Goal: Transaction & Acquisition: Book appointment/travel/reservation

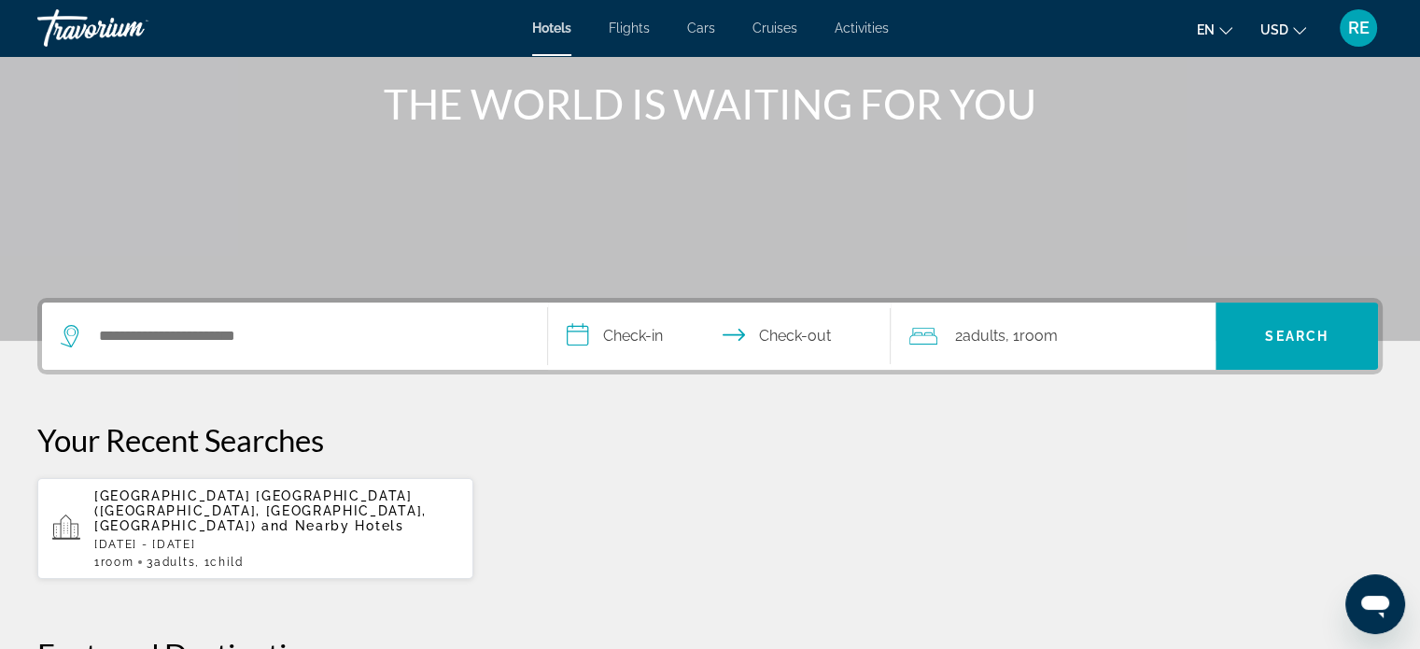
scroll to position [198, 0]
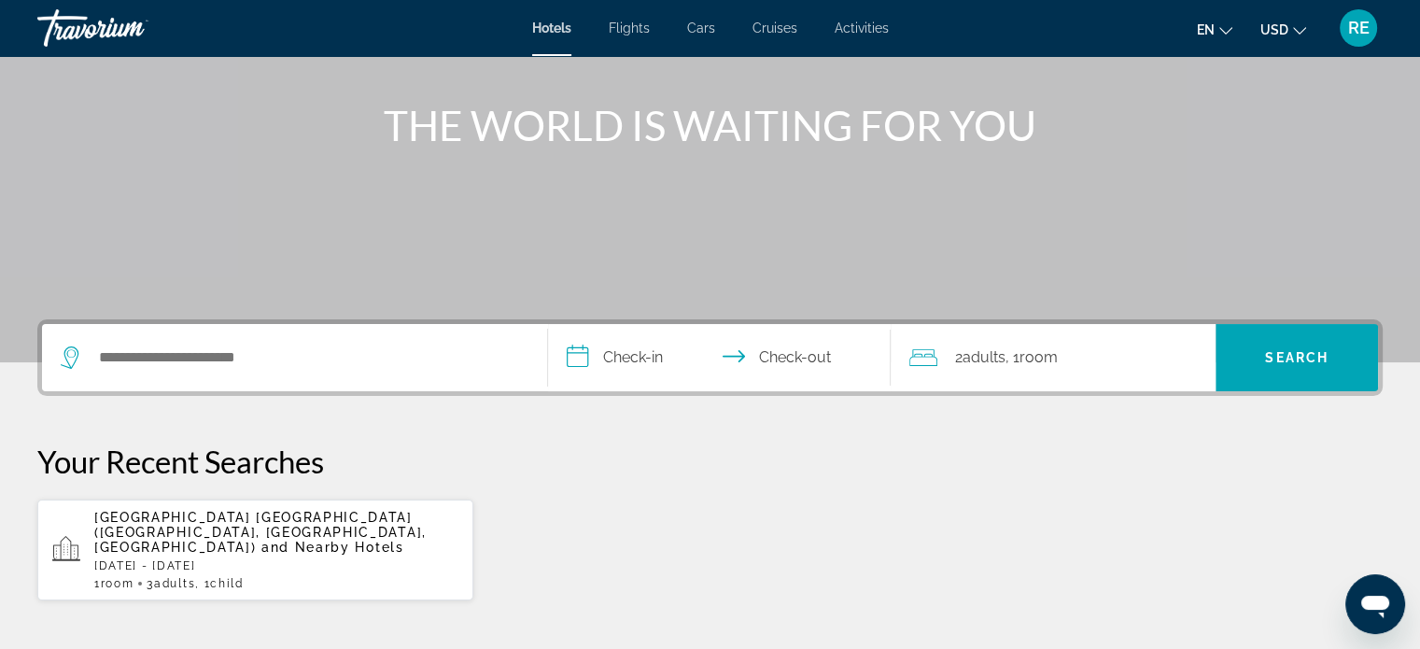
click at [851, 24] on span "Activities" at bounding box center [862, 28] width 54 height 15
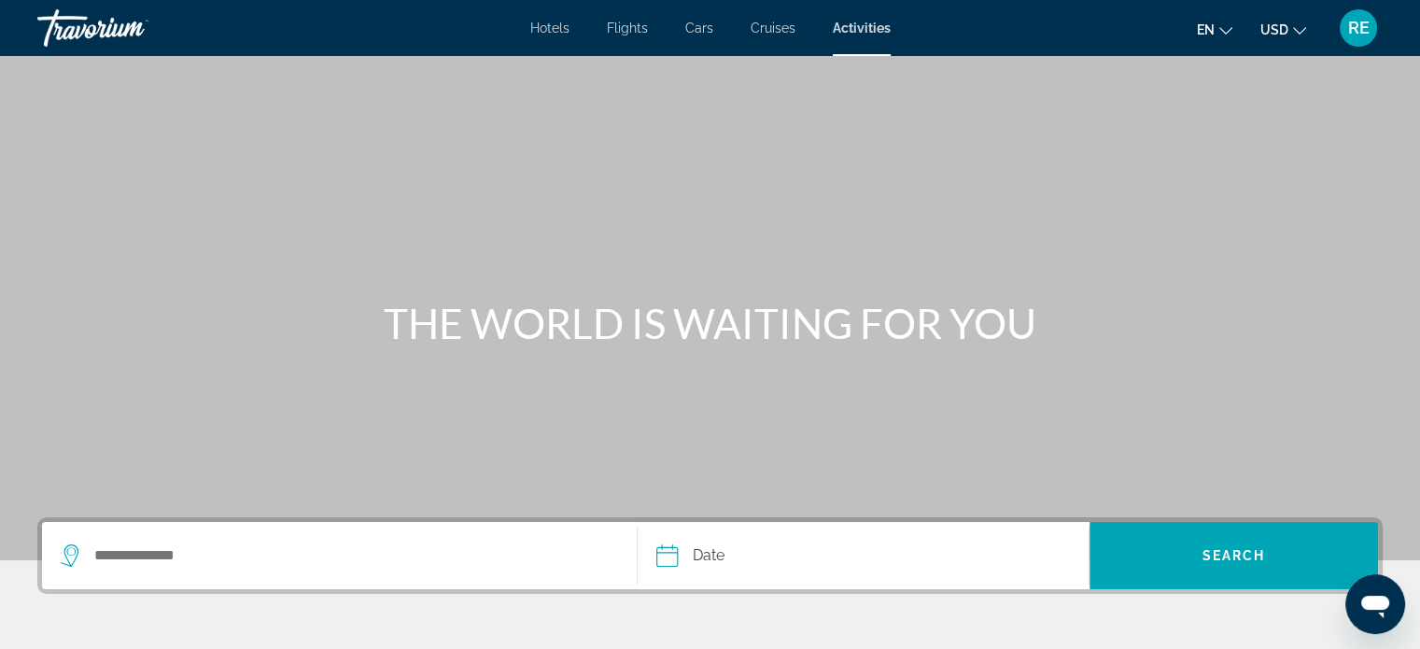
click at [781, 29] on span "Cruises" at bounding box center [773, 28] width 45 height 15
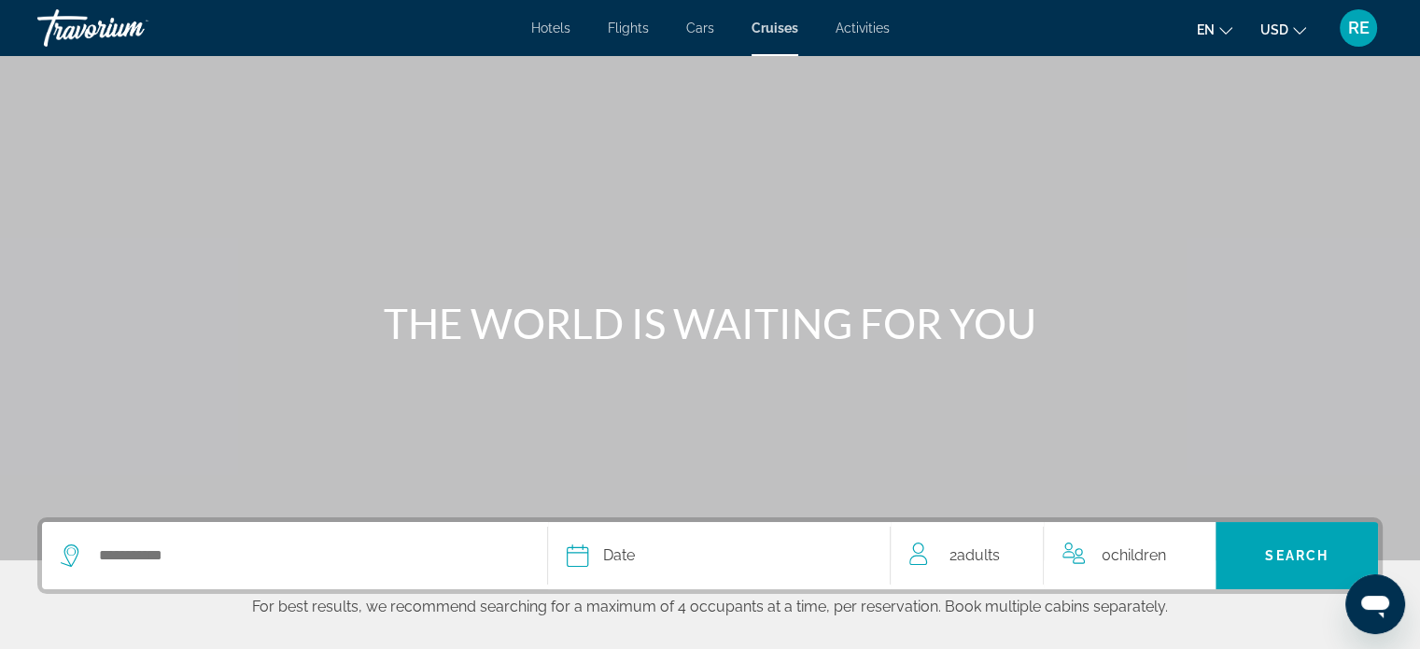
click at [985, 543] on span "2 Adult Adults" at bounding box center [974, 555] width 50 height 26
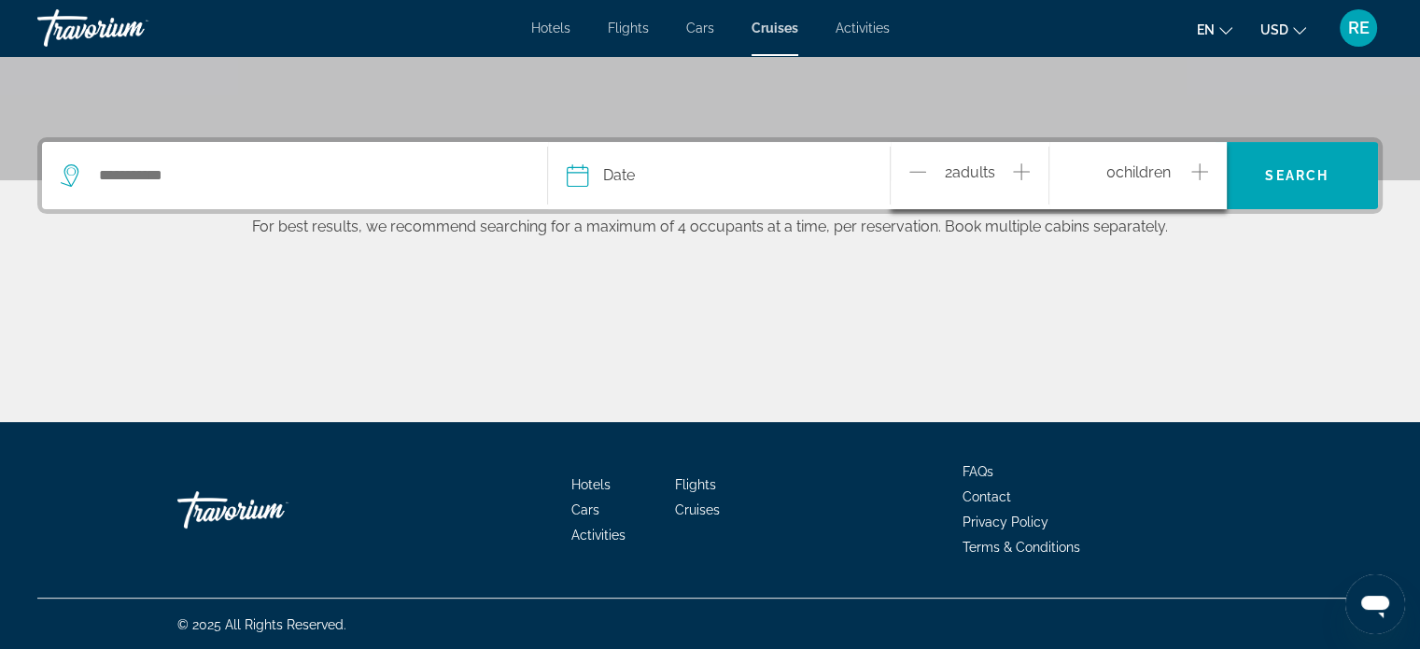
scroll to position [381, 0]
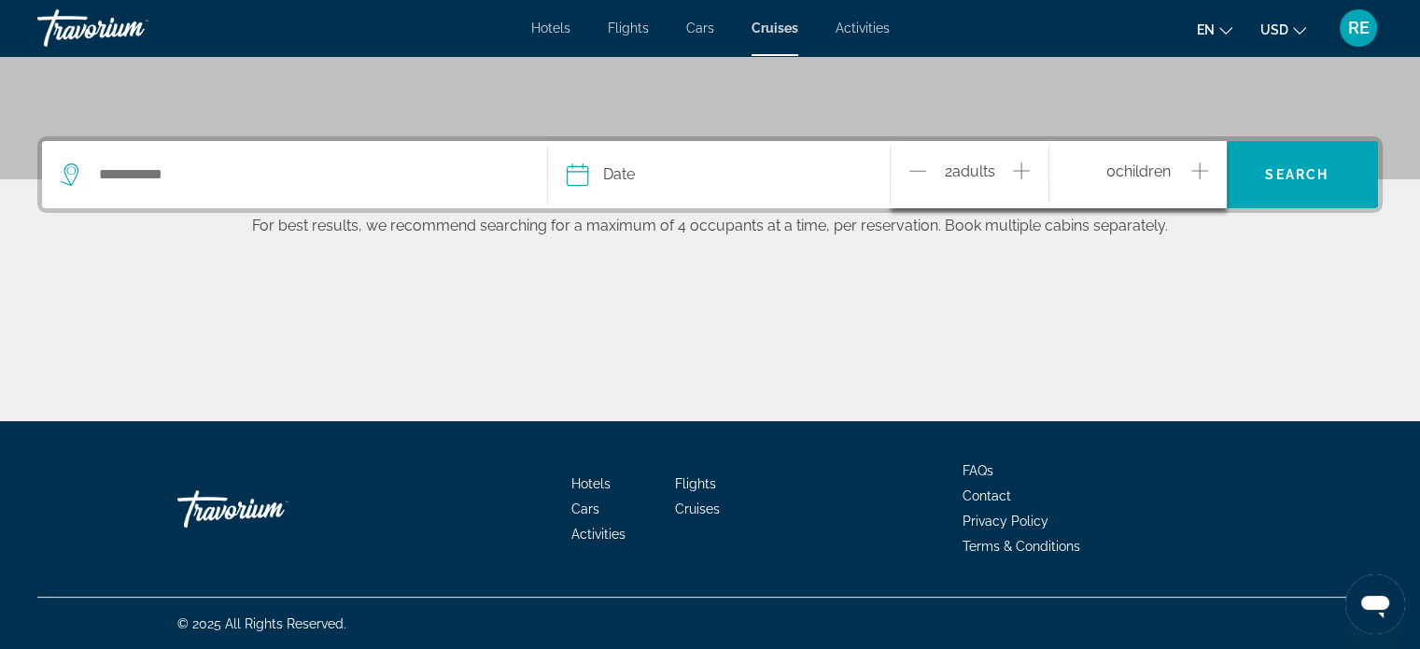
click at [1019, 163] on icon "Increment adults" at bounding box center [1021, 171] width 17 height 22
click at [1188, 169] on div "0 Child Children" at bounding box center [1138, 175] width 140 height 33
click at [1201, 168] on icon "Increment children" at bounding box center [1199, 171] width 17 height 22
click at [1194, 243] on icon "Travelers: 3 adults, 1 child" at bounding box center [1188, 244] width 22 height 22
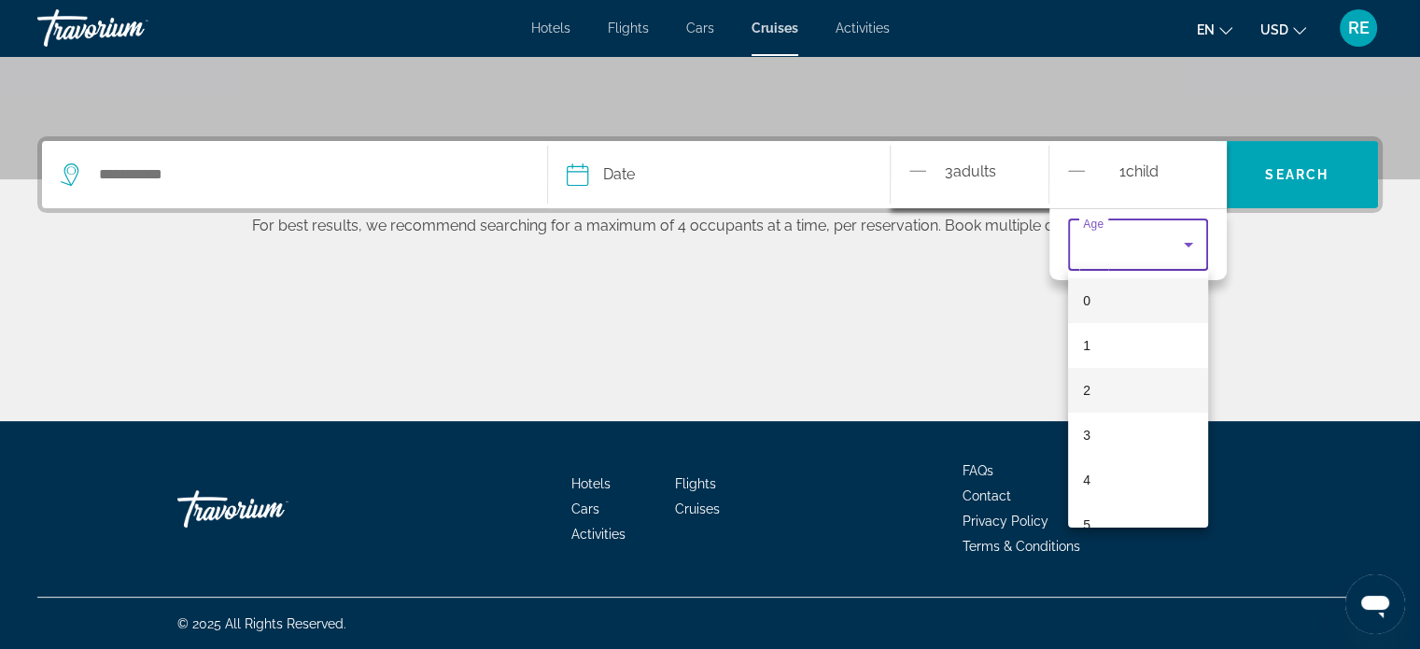
scroll to position [295, 0]
click at [1079, 167] on div at bounding box center [710, 324] width 1420 height 649
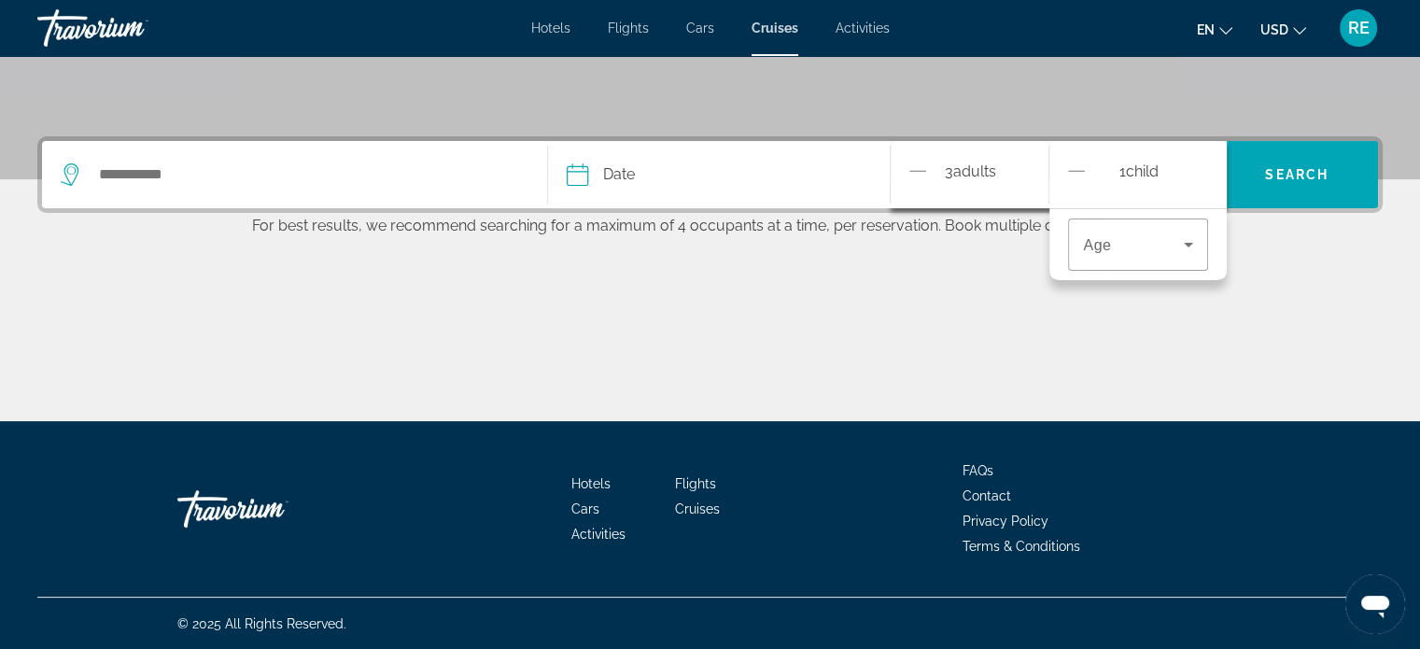
click at [1037, 391] on div "Main content" at bounding box center [709, 351] width 1345 height 140
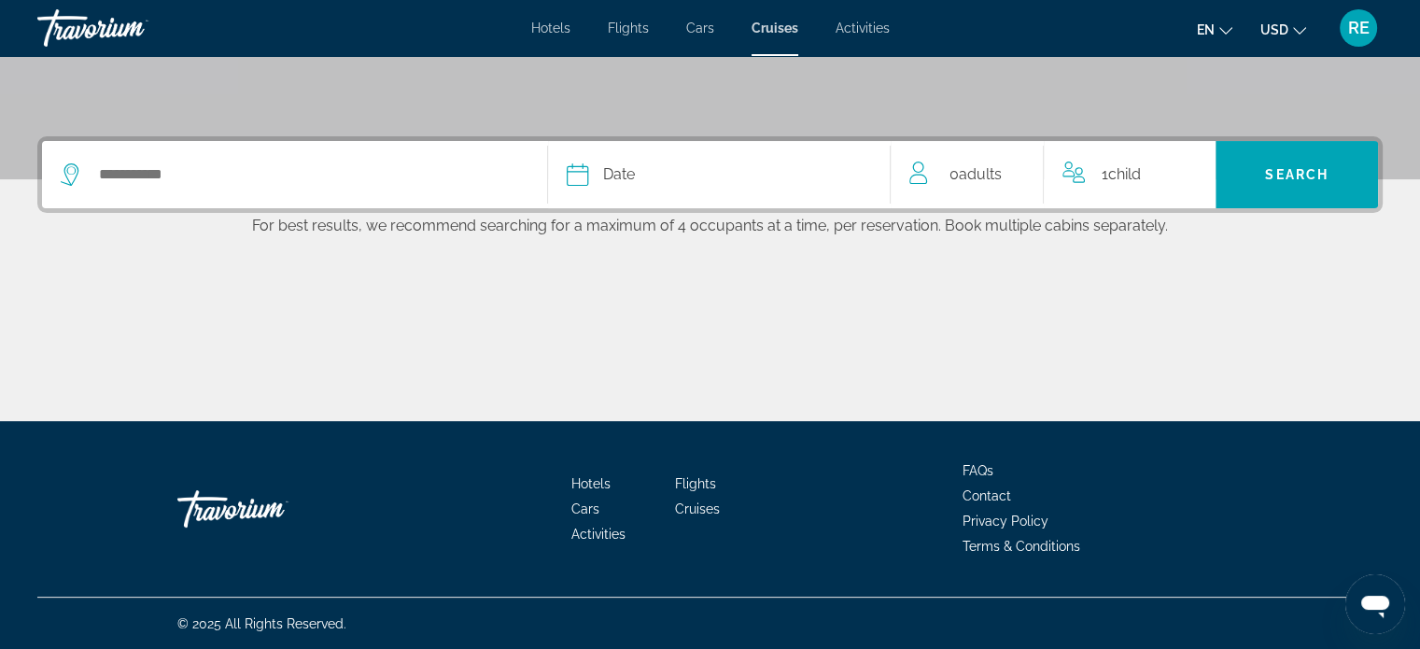
click at [1083, 169] on icon "Travelers: 0 adult, 1 child" at bounding box center [1073, 173] width 22 height 22
click at [991, 180] on span "Adults" at bounding box center [979, 174] width 43 height 18
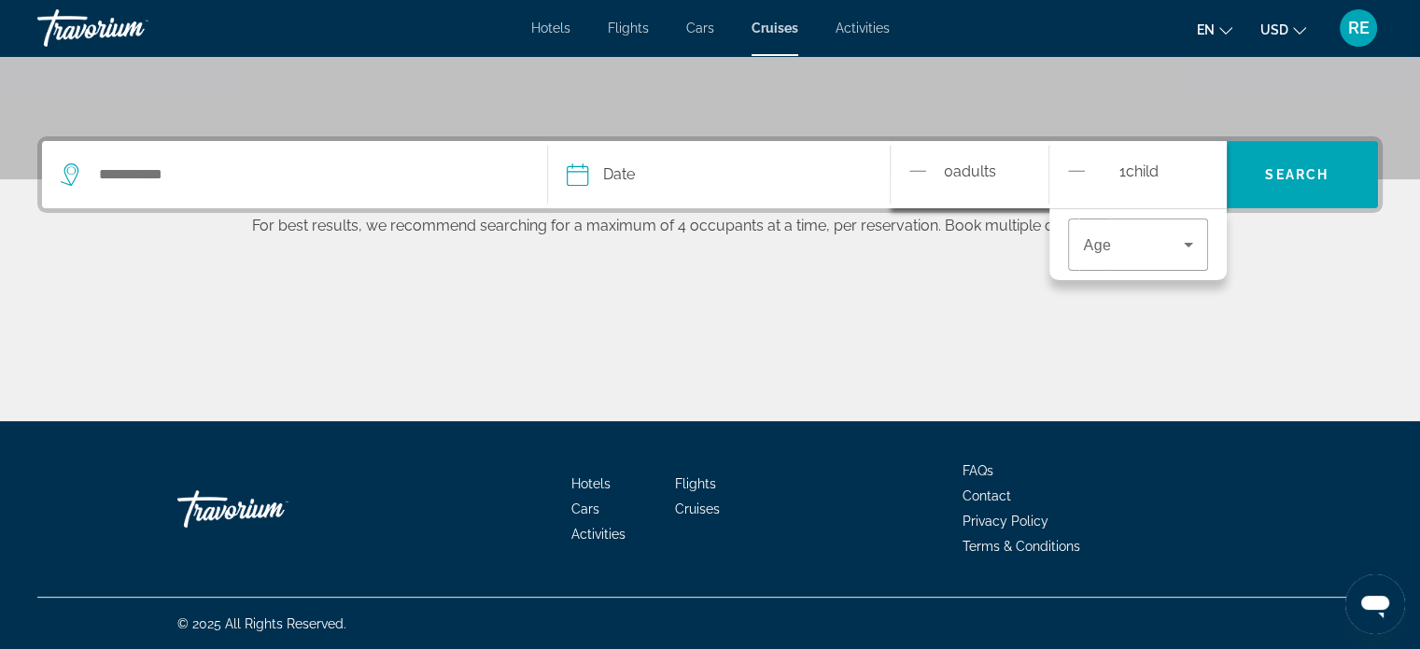
click at [1070, 169] on icon "Decrement children" at bounding box center [1076, 171] width 17 height 22
click at [1023, 169] on icon "Increment adults" at bounding box center [1021, 171] width 17 height 22
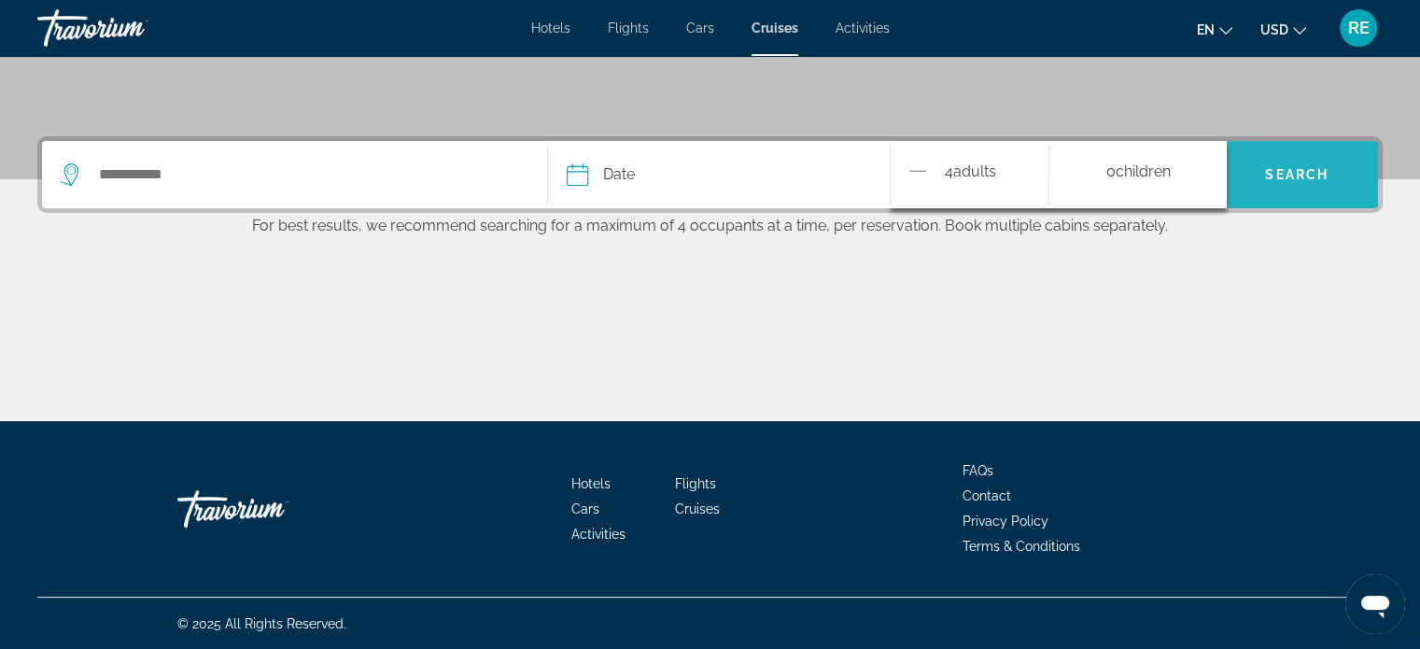
click at [1286, 176] on span "Search" at bounding box center [1296, 174] width 63 height 15
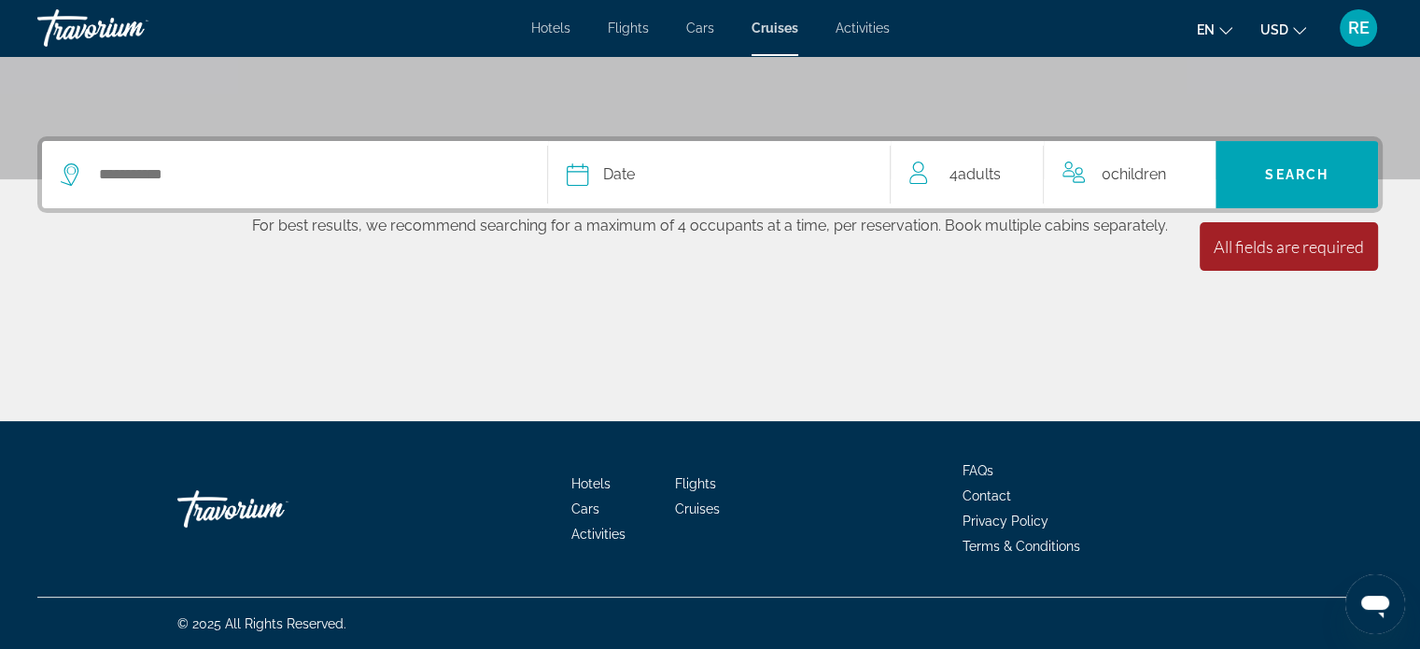
click at [678, 170] on div "Date" at bounding box center [719, 175] width 305 height 26
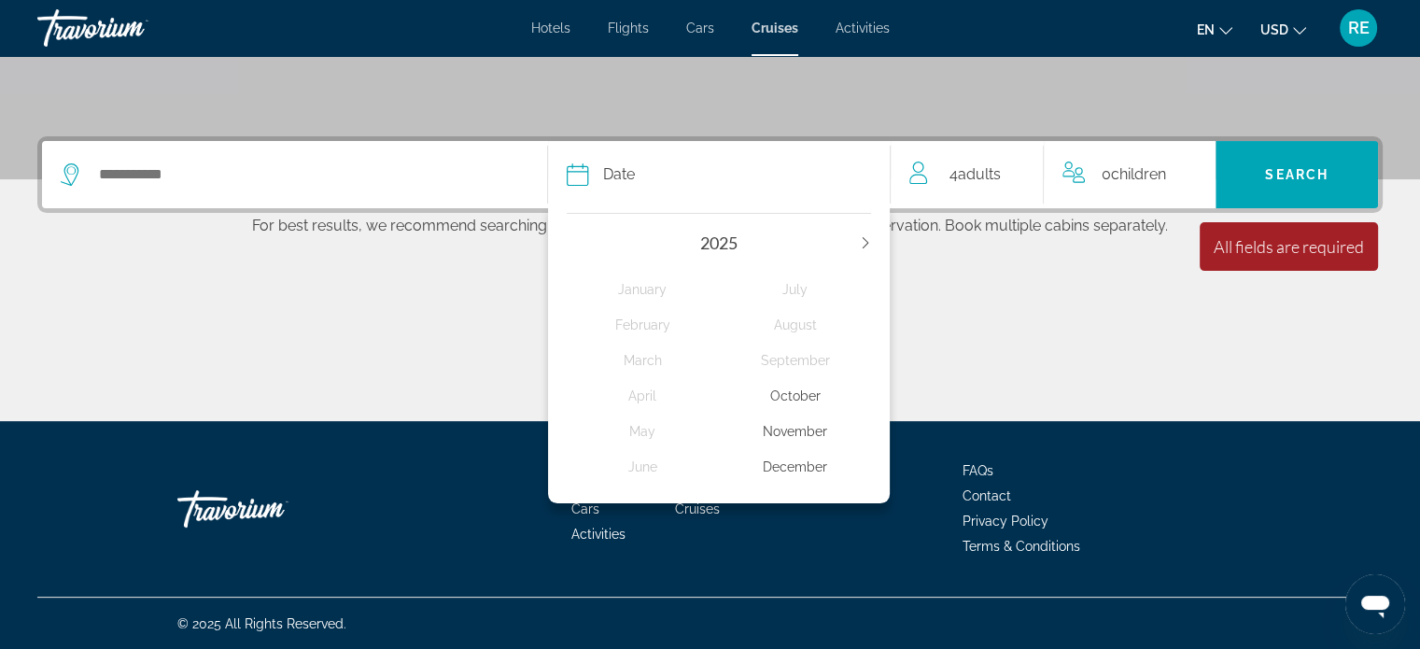
click at [798, 461] on div "December" at bounding box center [795, 467] width 152 height 34
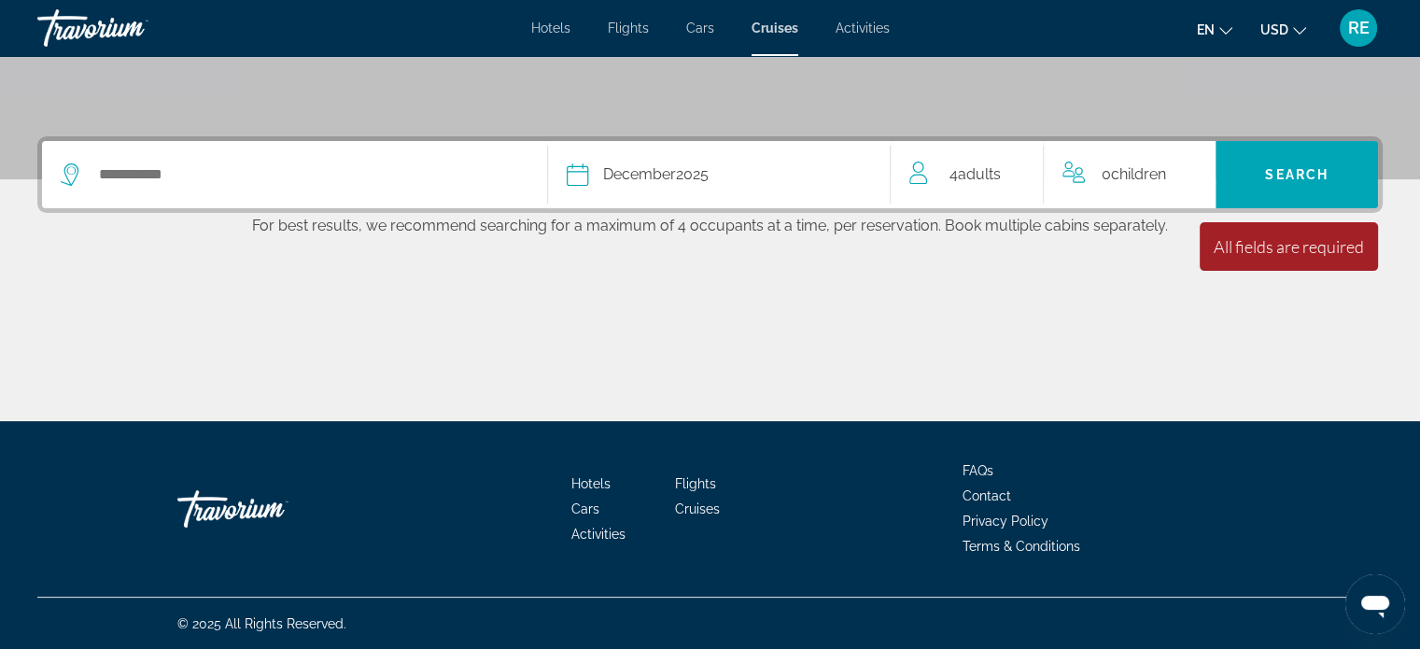
click at [366, 190] on div "Search widget" at bounding box center [295, 174] width 468 height 67
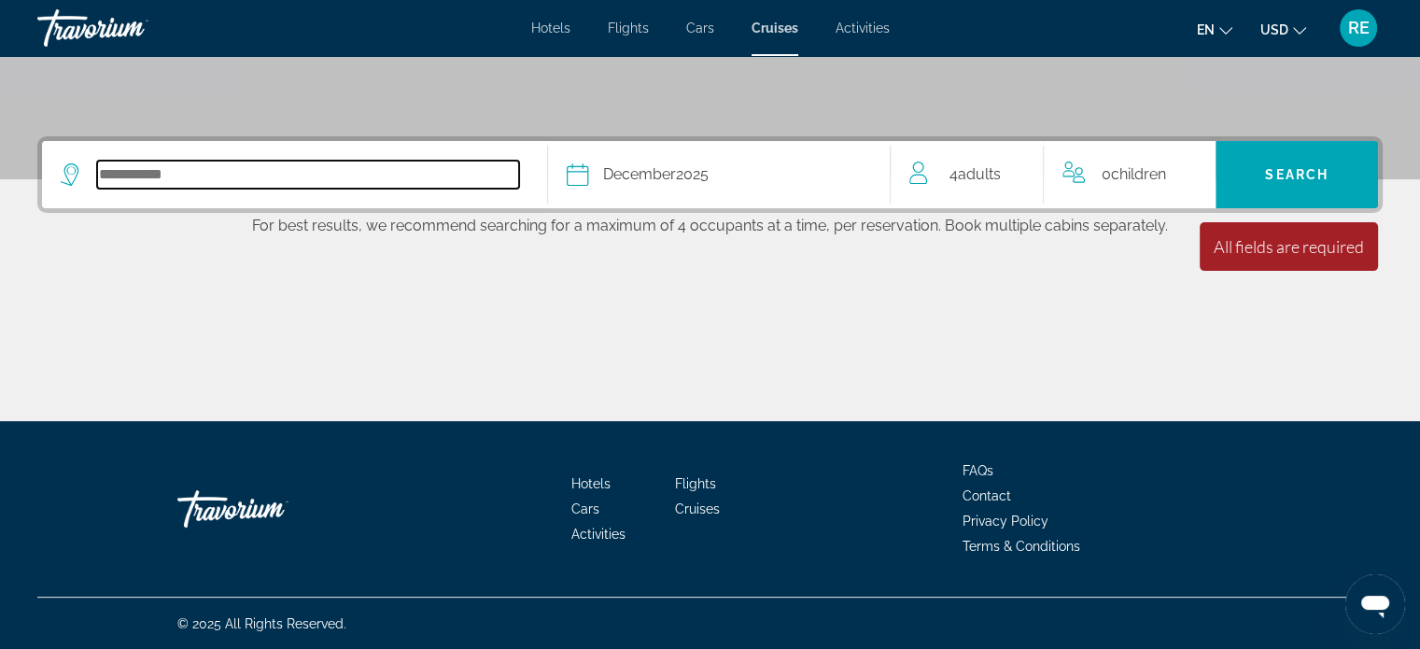
click at [155, 176] on input "Select cruise destination" at bounding box center [308, 175] width 422 height 28
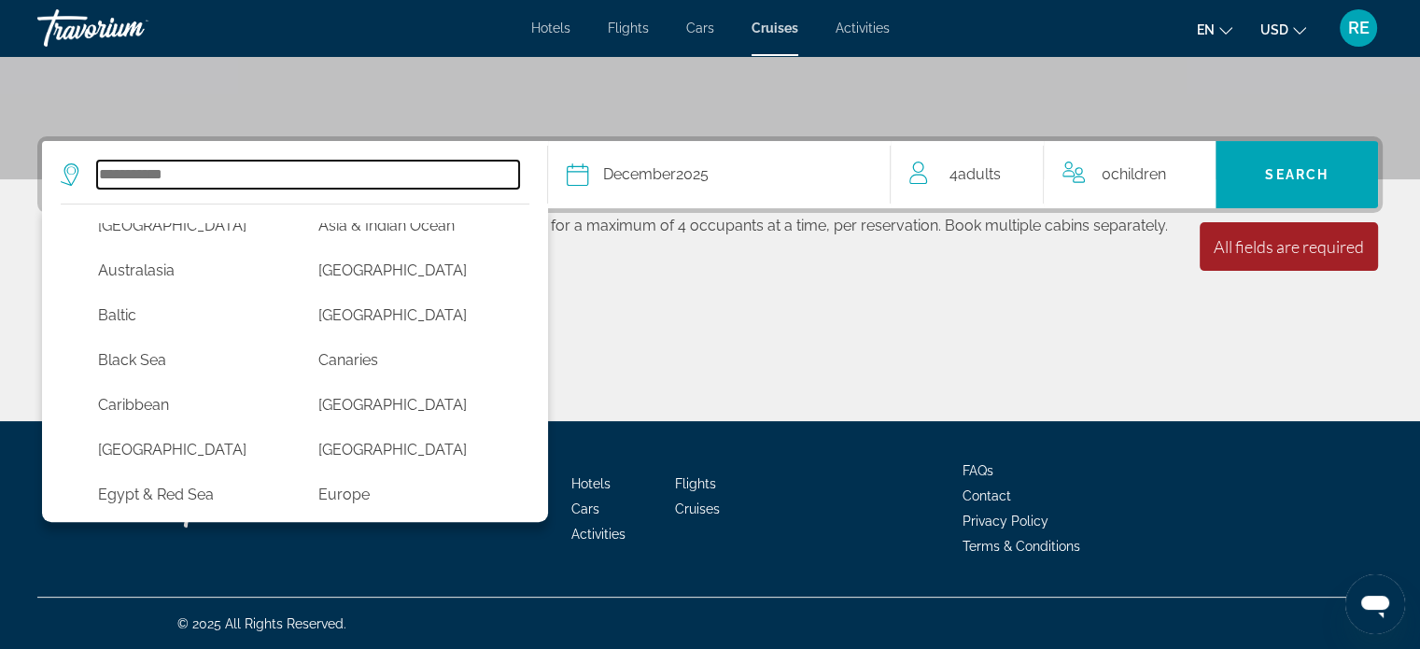
scroll to position [71, 0]
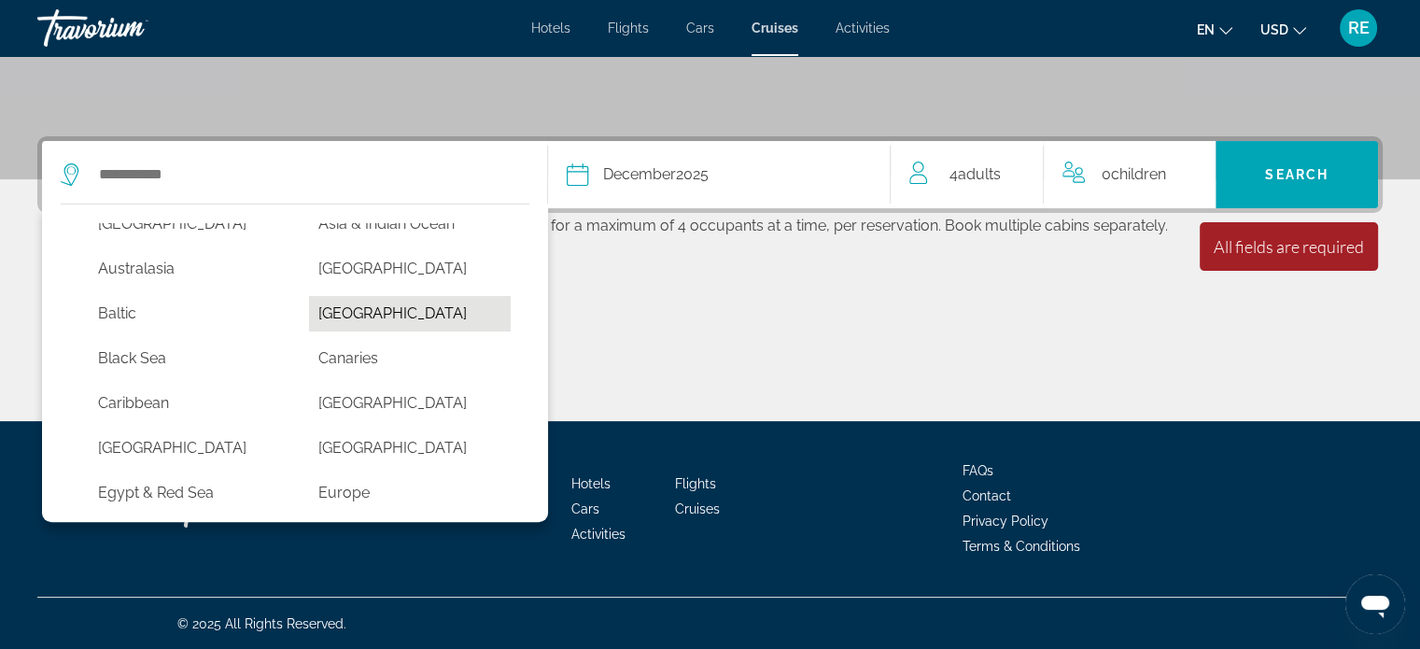
click at [352, 313] on button "[GEOGRAPHIC_DATA]" at bounding box center [410, 313] width 202 height 35
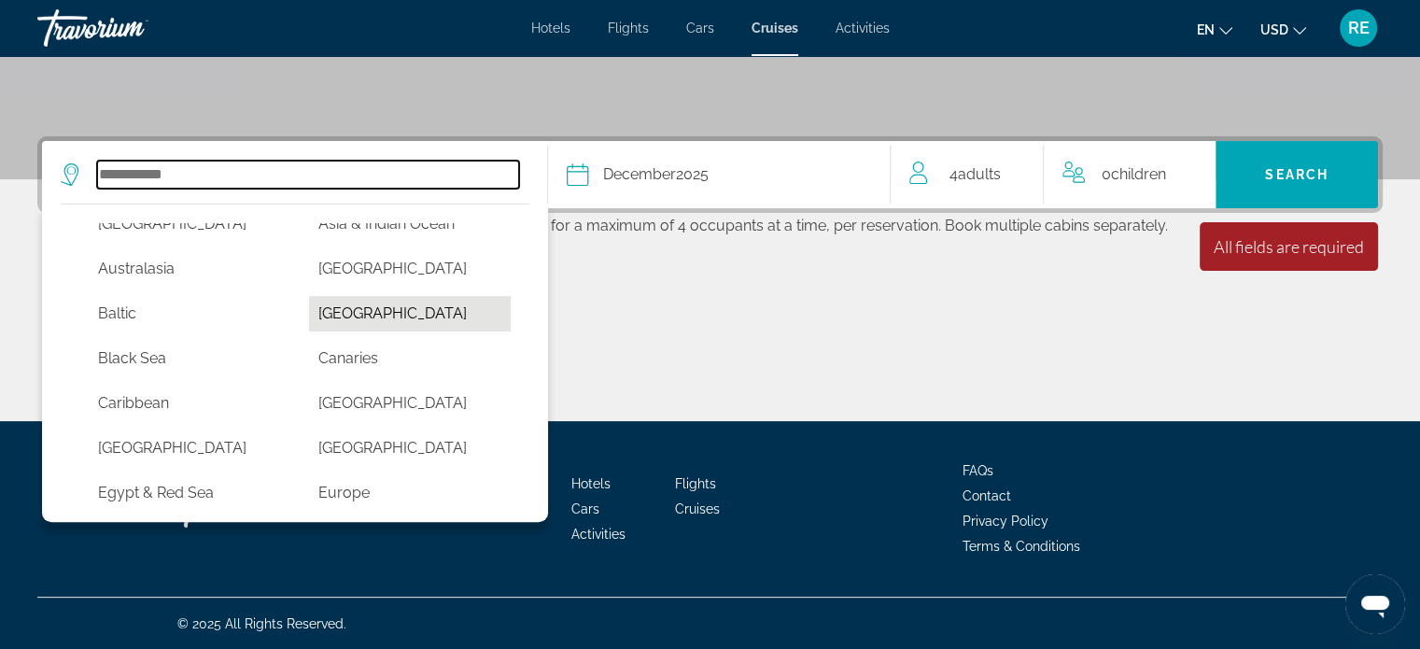
type input "*******"
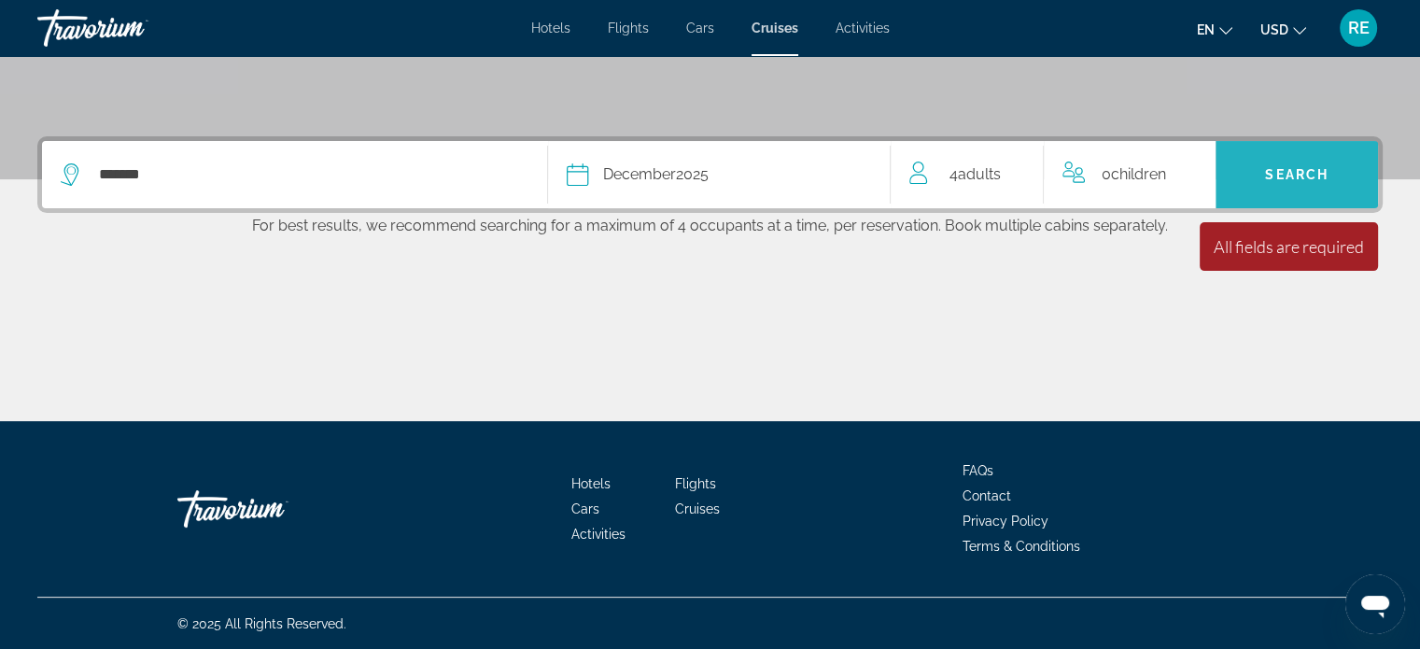
click at [1296, 155] on span "Search" at bounding box center [1297, 174] width 162 height 45
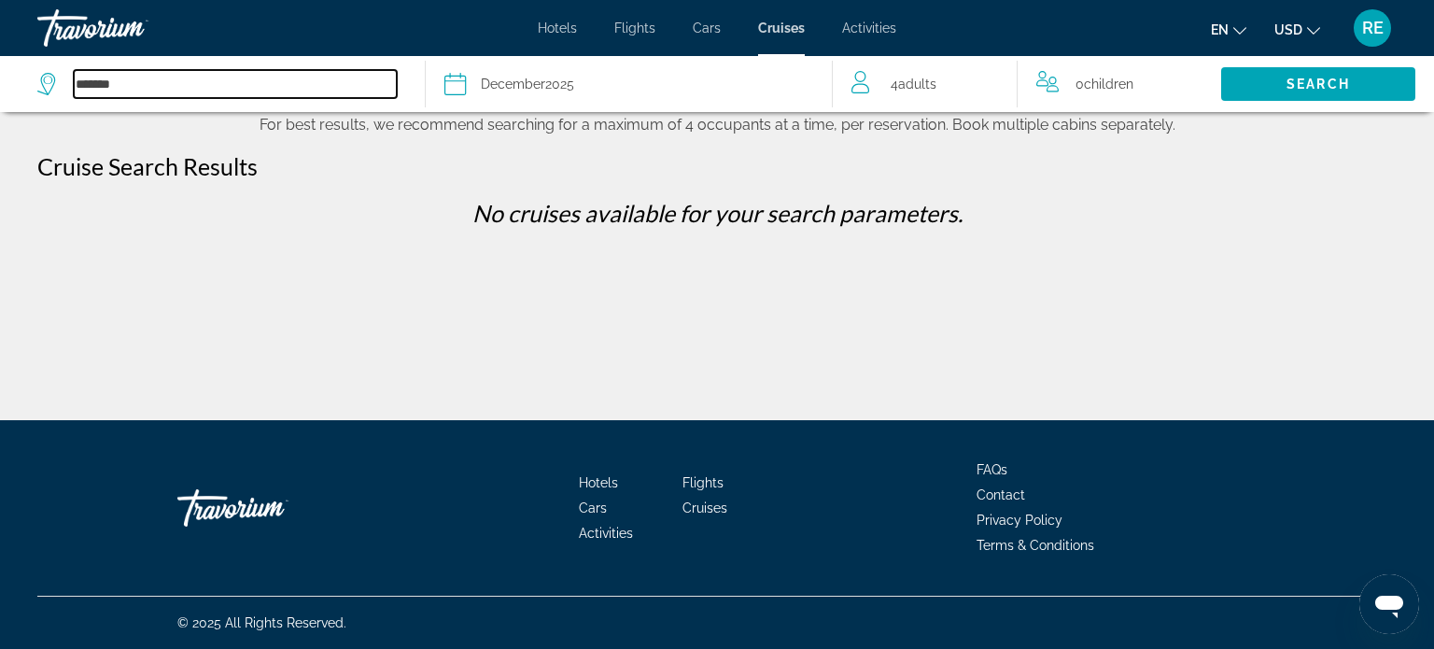
click at [319, 89] on input "*******" at bounding box center [235, 84] width 323 height 28
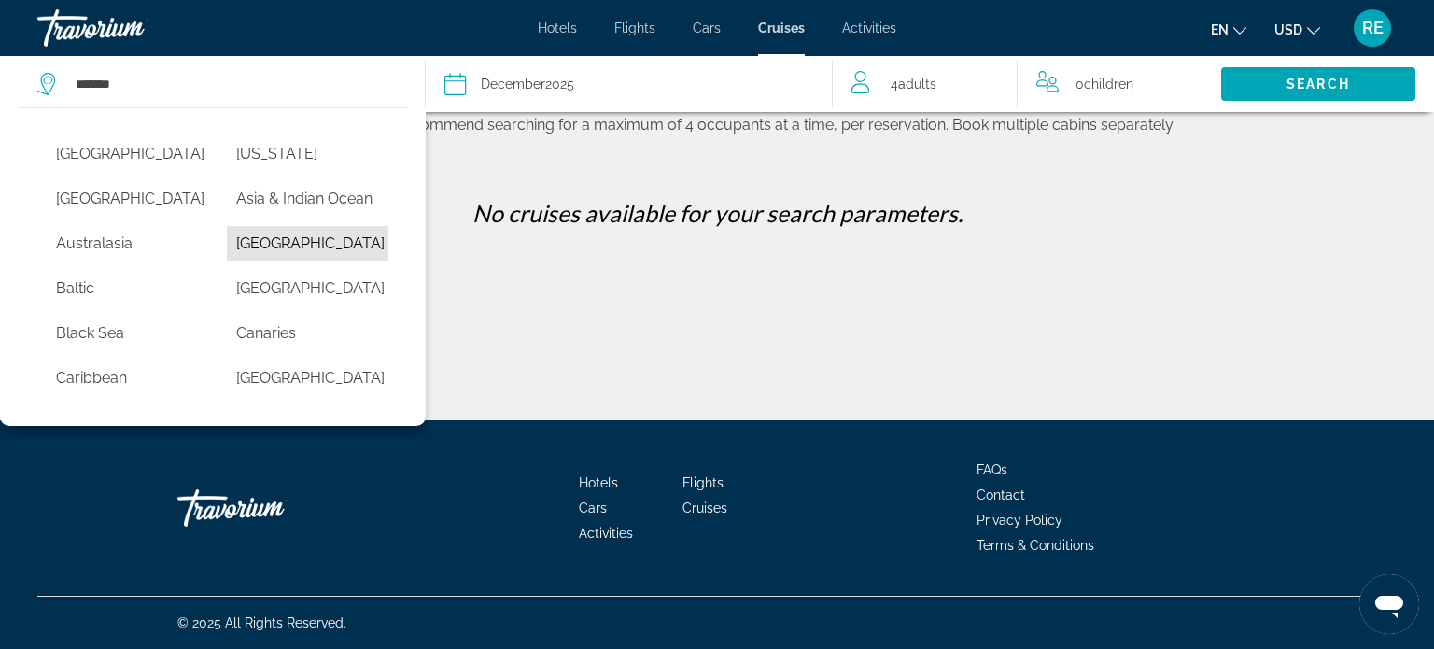
click at [300, 261] on button "[GEOGRAPHIC_DATA]" at bounding box center [308, 243] width 162 height 35
type input "*******"
